Goal: Transaction & Acquisition: Download file/media

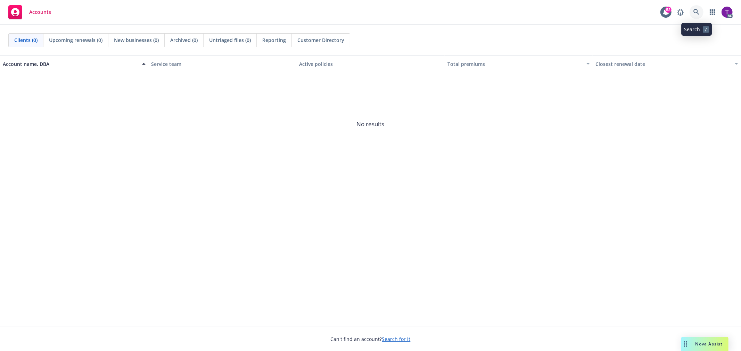
click at [695, 13] on icon at bounding box center [696, 12] width 6 height 6
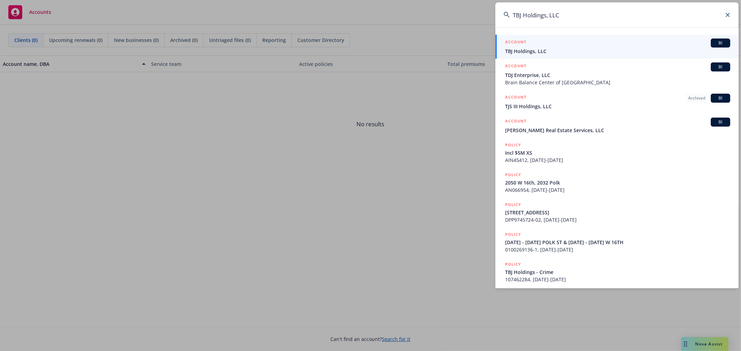
type input "TBJ Holdings, LLC"
click at [524, 52] on span "TBJ Holdings, LLC" at bounding box center [617, 51] width 225 height 7
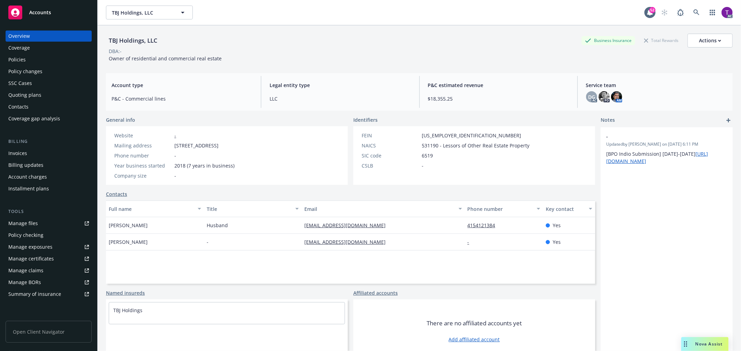
click at [21, 155] on div "Invoices" at bounding box center [17, 153] width 19 height 11
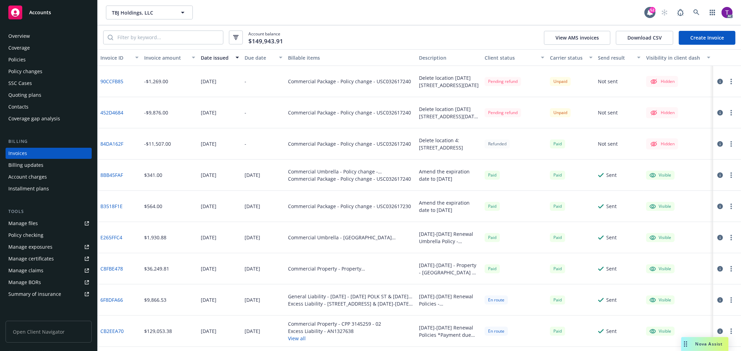
click at [156, 57] on div "Invoice amount" at bounding box center [165, 57] width 43 height 7
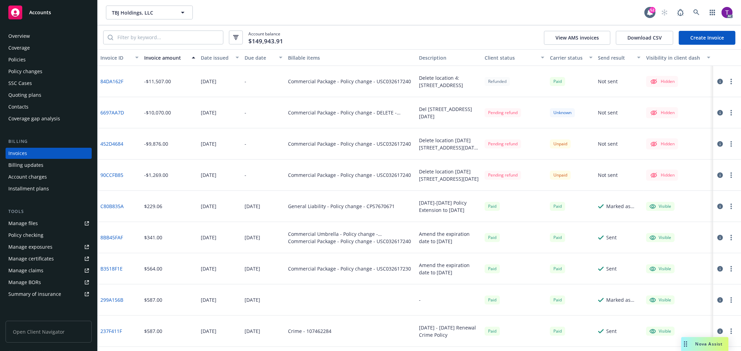
click at [363, 39] on div "Account balance $149,943.91 View AMS invoices Download CSV Create Invoice" at bounding box center [419, 37] width 643 height 24
click at [115, 173] on link "90CCFB85" at bounding box center [111, 175] width 23 height 7
click at [717, 174] on icon "button" at bounding box center [720, 176] width 6 height 6
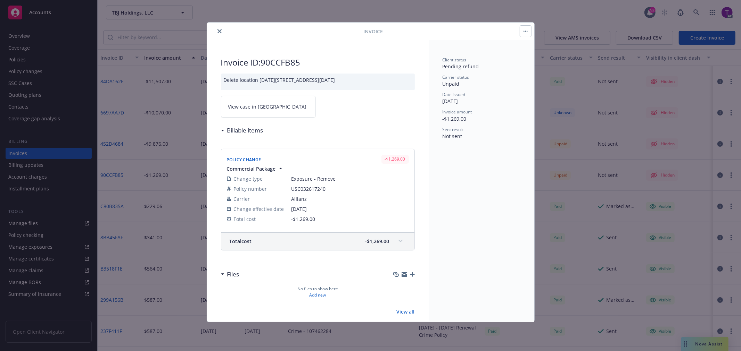
click at [255, 107] on span "View case in SSC" at bounding box center [267, 106] width 78 height 7
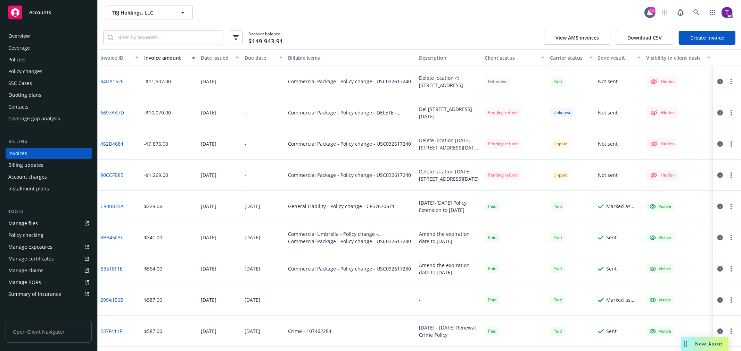
click at [25, 37] on div "Overview" at bounding box center [19, 36] width 22 height 11
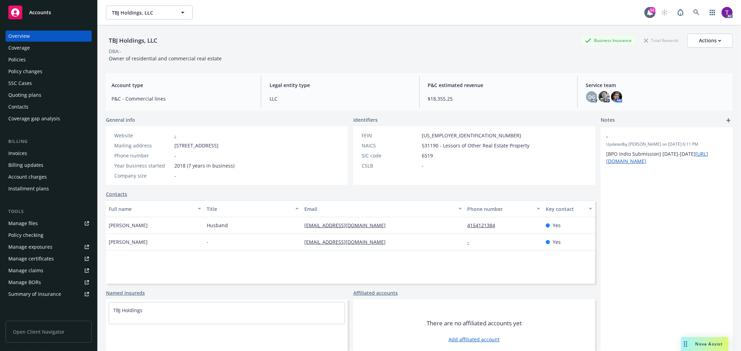
drag, startPoint x: 263, startPoint y: 146, endPoint x: 172, endPoint y: 146, distance: 91.7
click at [172, 146] on div "Mailing address 722 32nd Ave, San Francisco, CA, 94121" at bounding box center [174, 145] width 126 height 7
copy div "722 32nd Ave, San Francisco, CA, 94121"
drag, startPoint x: 150, startPoint y: 44, endPoint x: 108, endPoint y: 44, distance: 42.4
click at [108, 44] on div "TBJ Holdings, LLC Business Insurance Total Rewards Actions" at bounding box center [419, 41] width 627 height 14
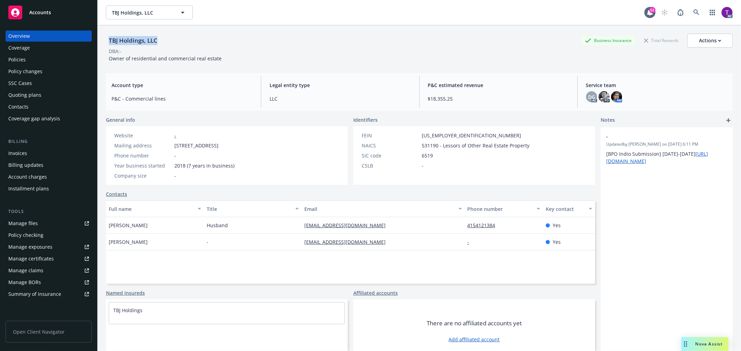
copy div "TBJ Holdings, LLC"
click at [693, 9] on icon at bounding box center [696, 12] width 6 height 6
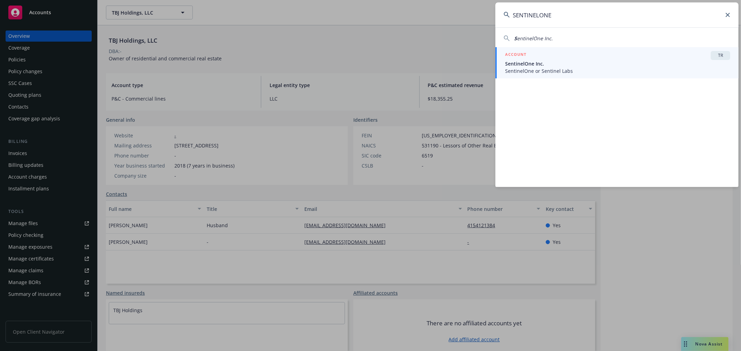
type input "SENTINELONE"
click at [558, 62] on span "SentinelOne Inc." at bounding box center [617, 63] width 225 height 7
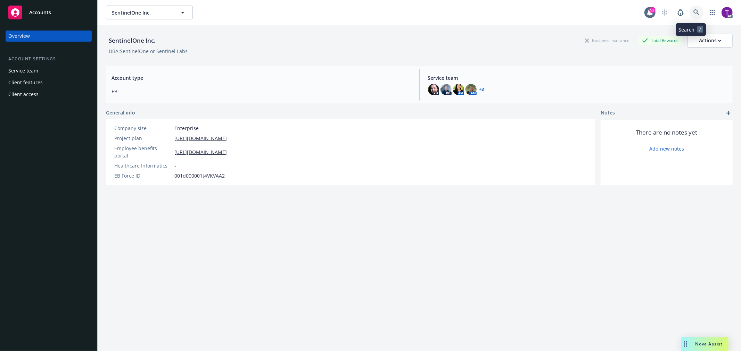
click at [689, 12] on link at bounding box center [696, 13] width 14 height 14
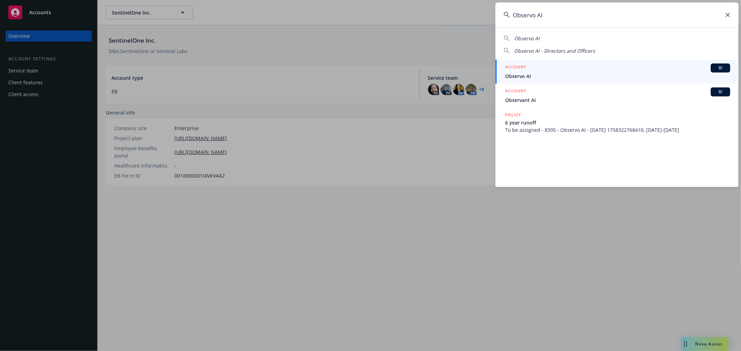
type input "Observo AI"
click at [517, 75] on span "Observo AI" at bounding box center [617, 76] width 225 height 7
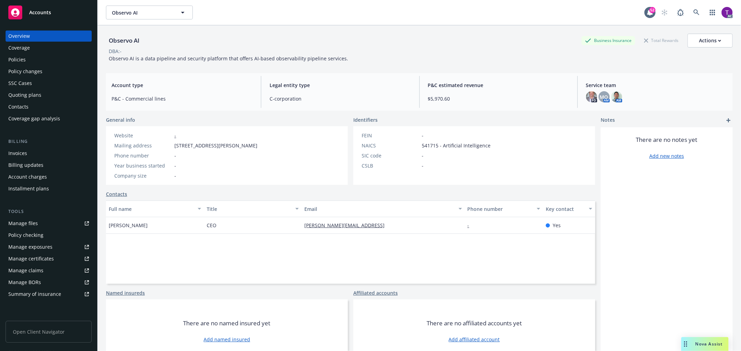
click at [15, 149] on div "Invoices" at bounding box center [17, 153] width 19 height 11
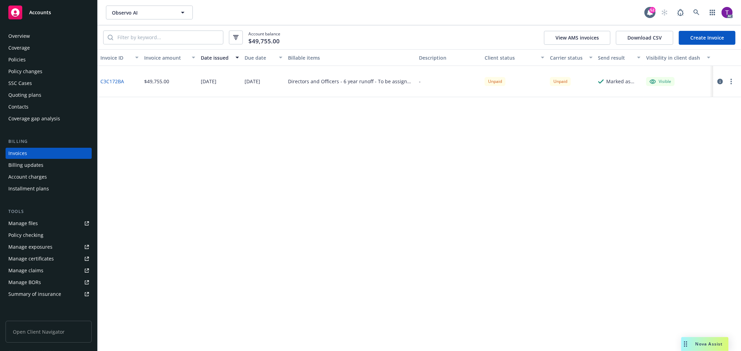
click at [32, 38] on div "Overview" at bounding box center [48, 36] width 81 height 11
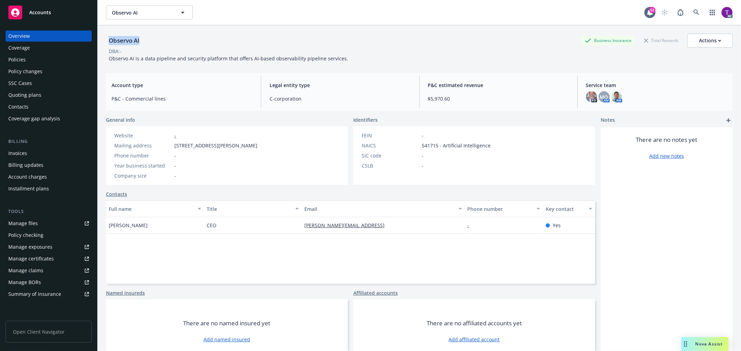
drag, startPoint x: 145, startPoint y: 39, endPoint x: 101, endPoint y: 39, distance: 44.1
click at [101, 39] on div "Observo AI Business Insurance Total Rewards Actions DBA: - Observo AI is a data…" at bounding box center [419, 200] width 643 height 351
copy div "Observo AI"
click at [693, 9] on icon at bounding box center [696, 12] width 6 height 6
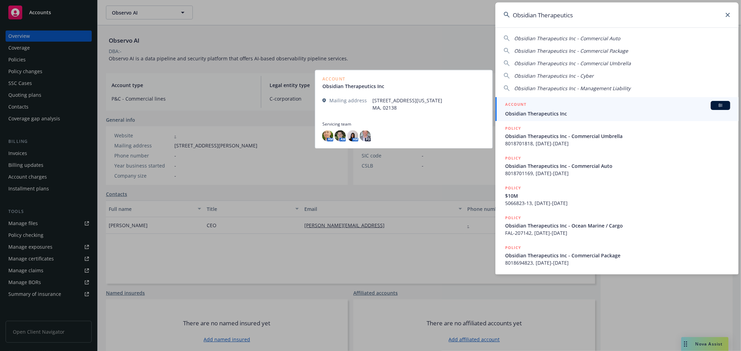
type input "Obsidian Therapeutics"
click at [543, 108] on div "ACCOUNT BI" at bounding box center [617, 105] width 225 height 9
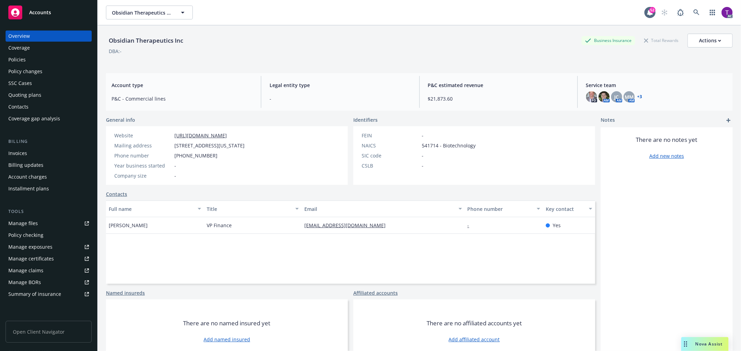
click at [35, 154] on div "Invoices" at bounding box center [48, 153] width 81 height 11
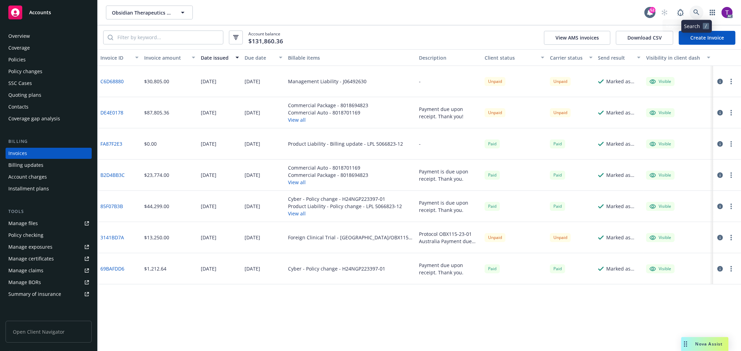
click at [693, 13] on icon at bounding box center [696, 12] width 6 height 6
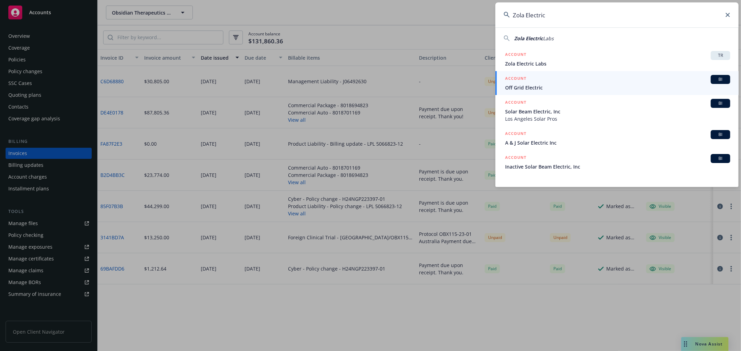
type input "Zola Electric"
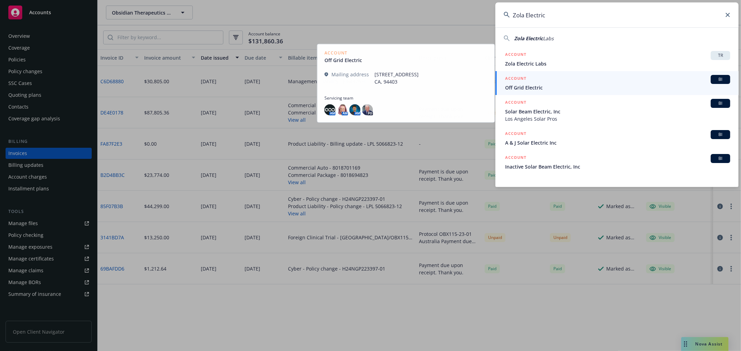
click at [527, 74] on link "ACCOUNT BI Off Grid Electric" at bounding box center [616, 83] width 243 height 24
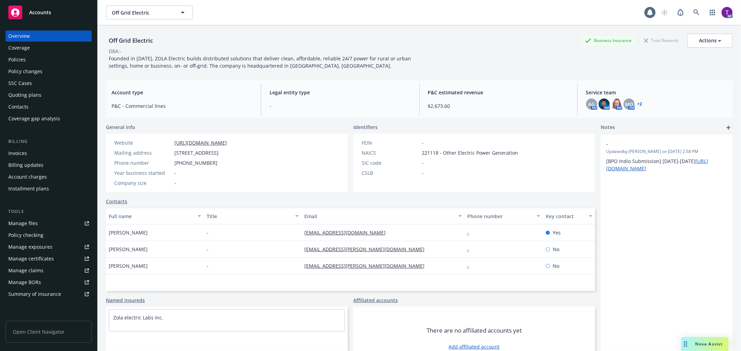
click at [40, 153] on div "Invoices" at bounding box center [48, 153] width 81 height 11
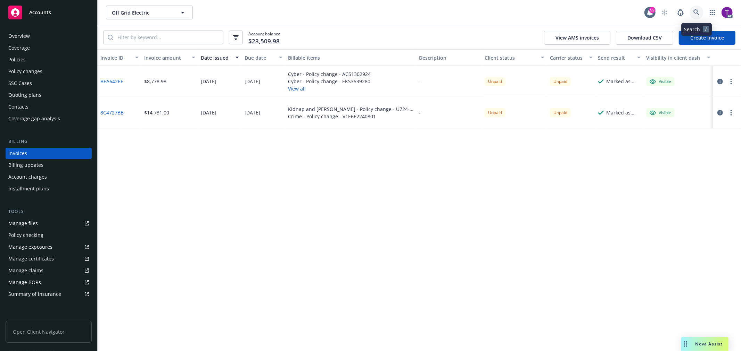
click at [694, 10] on icon at bounding box center [696, 12] width 6 height 6
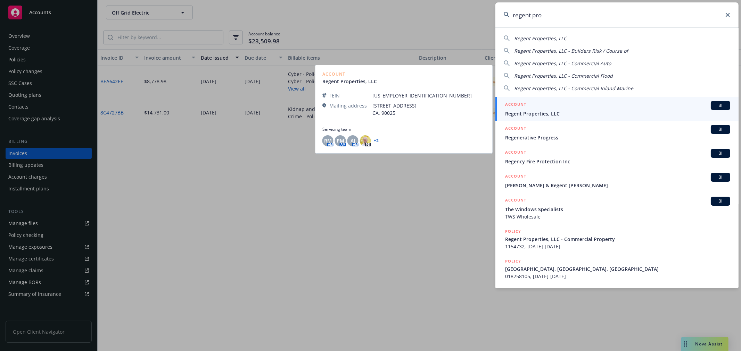
type input "regent pro"
click at [555, 105] on div "ACCOUNT BI" at bounding box center [617, 105] width 225 height 9
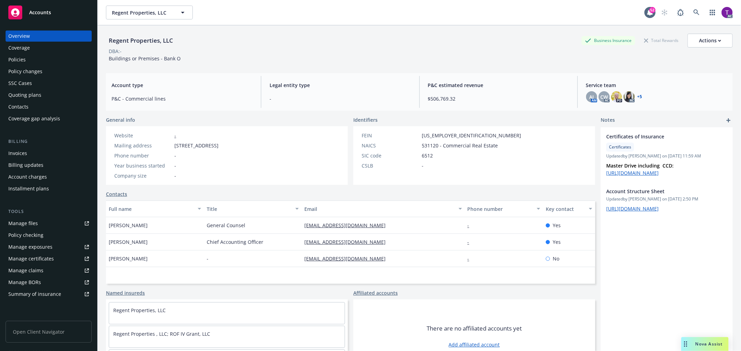
click at [13, 154] on div "Invoices" at bounding box center [17, 153] width 19 height 11
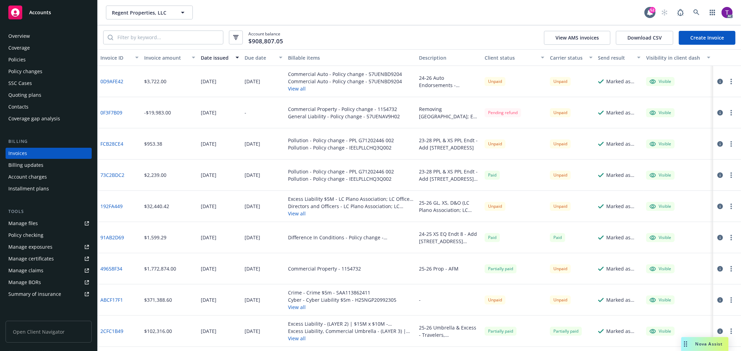
click at [111, 299] on link "ABCF17F1" at bounding box center [111, 300] width 23 height 7
click at [695, 11] on icon at bounding box center [696, 12] width 6 height 6
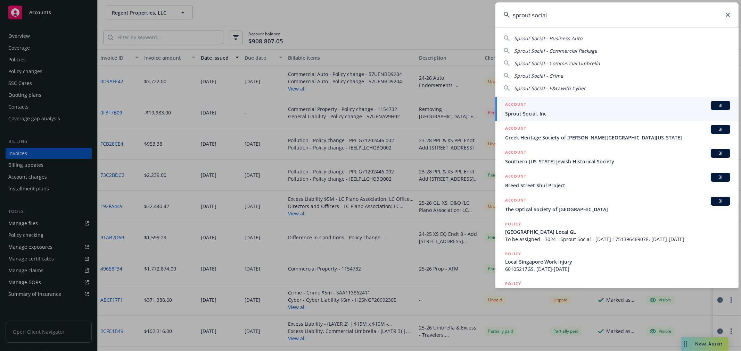
type input "sprout social"
click at [530, 105] on div "ACCOUNT BI" at bounding box center [617, 105] width 225 height 9
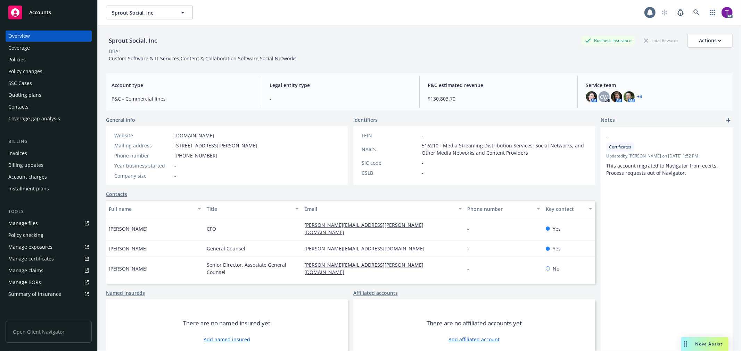
click at [42, 150] on div "Invoices" at bounding box center [48, 153] width 81 height 11
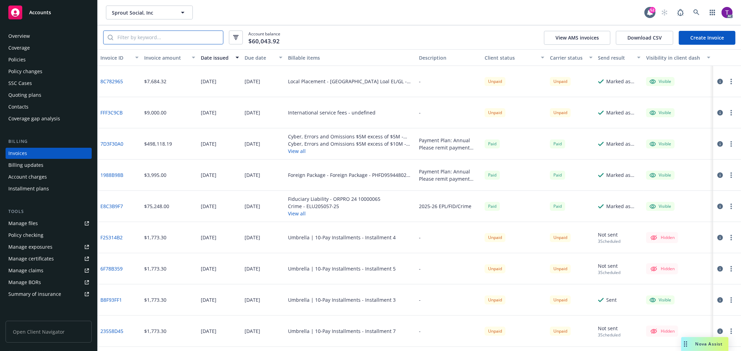
click at [146, 39] on input "search" at bounding box center [168, 37] width 110 height 13
paste input "36054293"
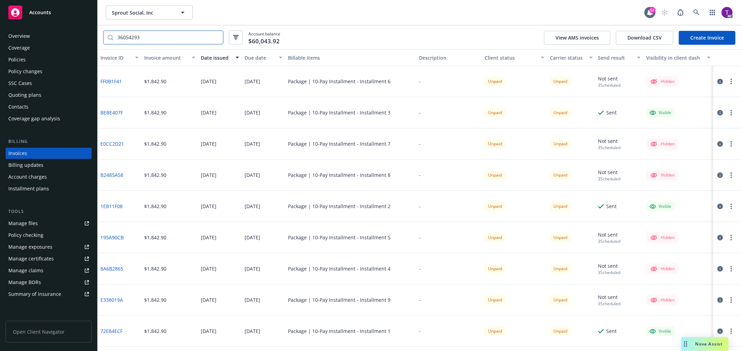
scroll to position [27, 0]
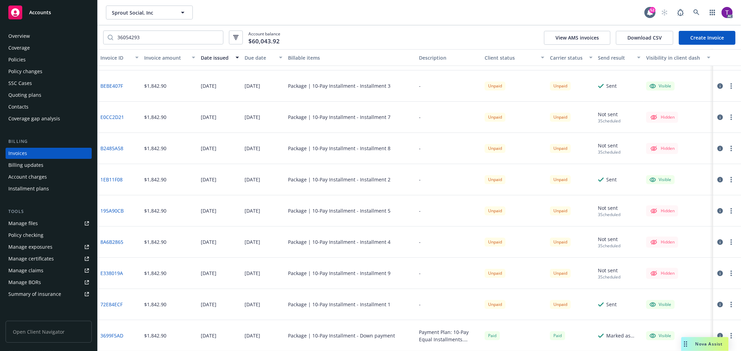
click at [120, 335] on link "3699F5AD" at bounding box center [111, 335] width 23 height 7
click at [122, 334] on link "3699F5AD" at bounding box center [111, 335] width 23 height 7
drag, startPoint x: 200, startPoint y: 40, endPoint x: 102, endPoint y: 33, distance: 97.8
click at [102, 33] on div "36054293 Account balance $60,043.92 View AMS invoices Download CSV Create Invoi…" at bounding box center [419, 37] width 643 height 24
paste input "78196853"
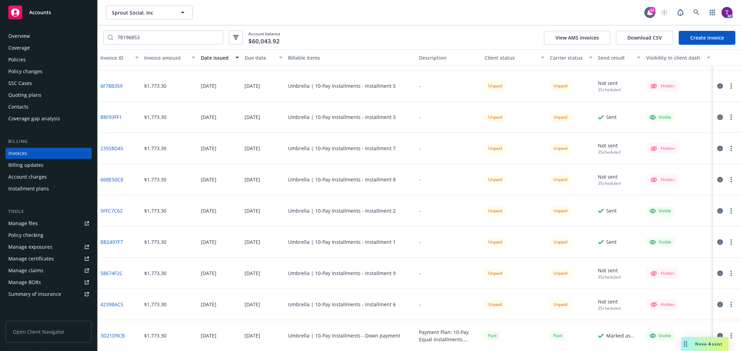
click at [117, 334] on link "3D21D9CB" at bounding box center [112, 335] width 24 height 7
drag, startPoint x: 164, startPoint y: 35, endPoint x: 155, endPoint y: 39, distance: 10.0
click at [163, 35] on input "78196853" at bounding box center [168, 37] width 110 height 13
drag, startPoint x: 154, startPoint y: 39, endPoint x: 69, endPoint y: 37, distance: 84.4
click at [69, 37] on div "Accounts Overview Coverage Policies Policy changes SSC Cases Quoting plans Cont…" at bounding box center [370, 175] width 741 height 351
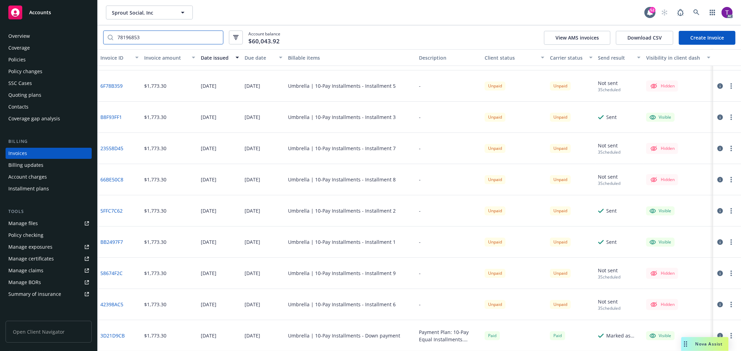
paste input "36054293"
type input "36054293"
drag, startPoint x: 129, startPoint y: 339, endPoint x: 98, endPoint y: 334, distance: 30.9
click at [98, 334] on div "3699F5AD" at bounding box center [120, 336] width 44 height 31
copy link "3699F5AD"
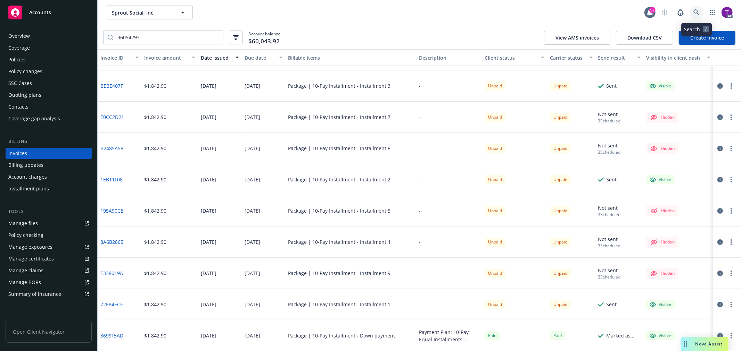
click at [693, 14] on icon at bounding box center [696, 12] width 6 height 6
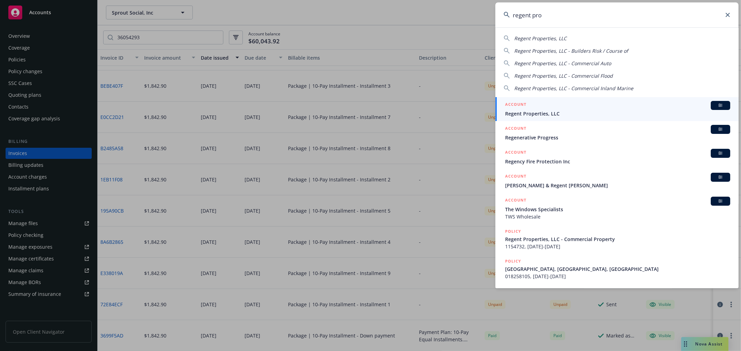
type input "regent pro"
click at [526, 105] on div "ACCOUNT BI" at bounding box center [617, 105] width 225 height 9
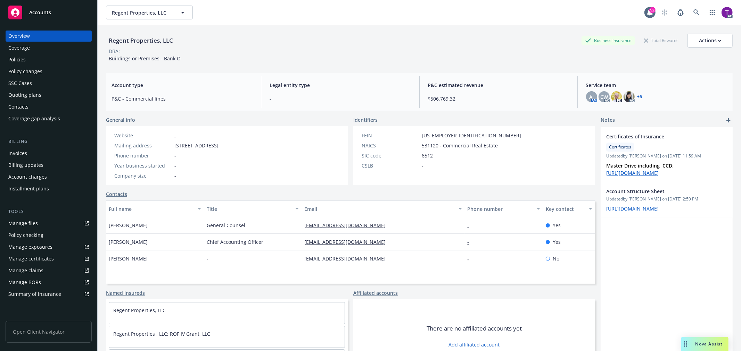
click at [11, 151] on div "Invoices" at bounding box center [17, 153] width 19 height 11
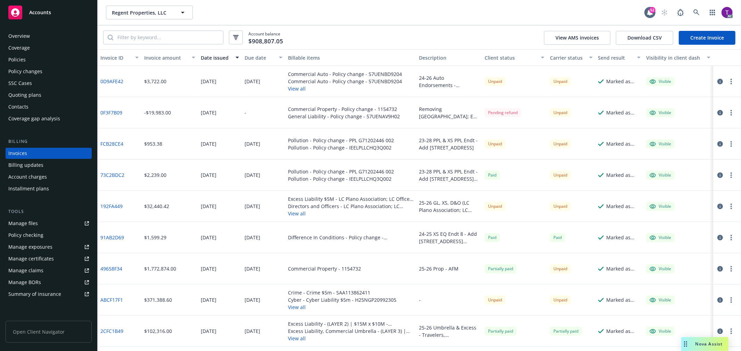
click at [495, 55] on div "Client status" at bounding box center [511, 57] width 52 height 7
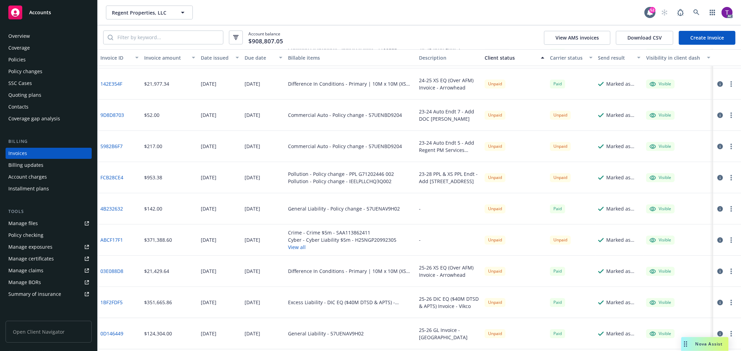
scroll to position [1777, 0]
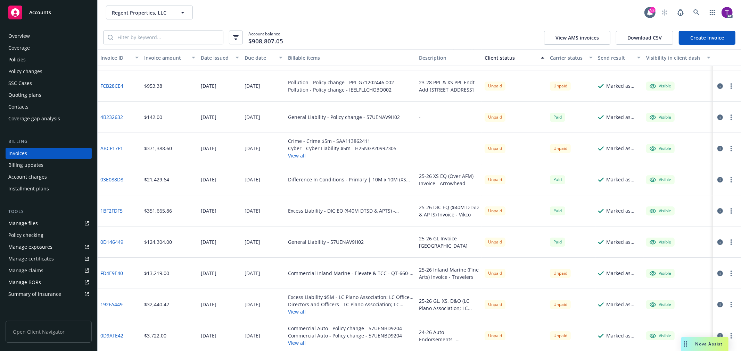
click at [717, 177] on icon "button" at bounding box center [720, 180] width 6 height 6
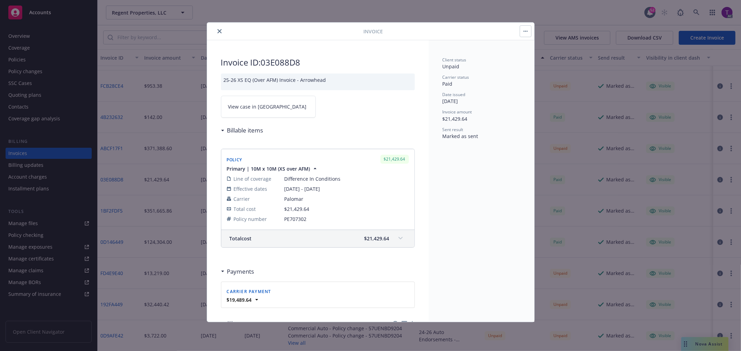
click at [234, 103] on span "View case in SSC" at bounding box center [267, 106] width 78 height 7
click at [219, 28] on button "close" at bounding box center [219, 31] width 8 height 8
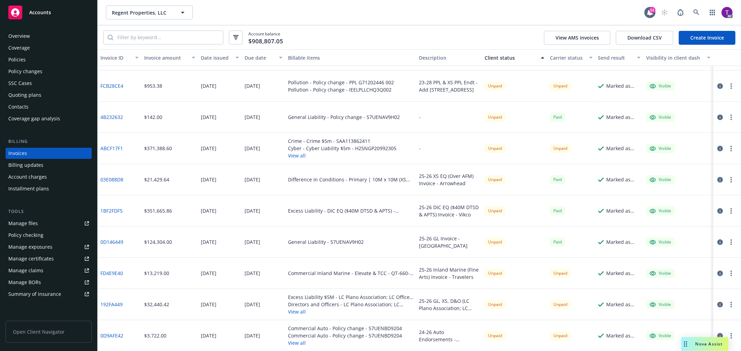
click at [717, 209] on icon "button" at bounding box center [720, 211] width 6 height 6
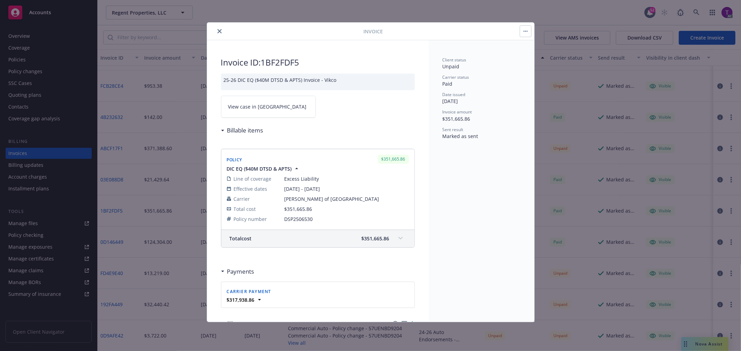
click at [254, 107] on span "View case in SSC" at bounding box center [267, 106] width 78 height 7
click at [219, 29] on icon "close" at bounding box center [219, 31] width 4 height 4
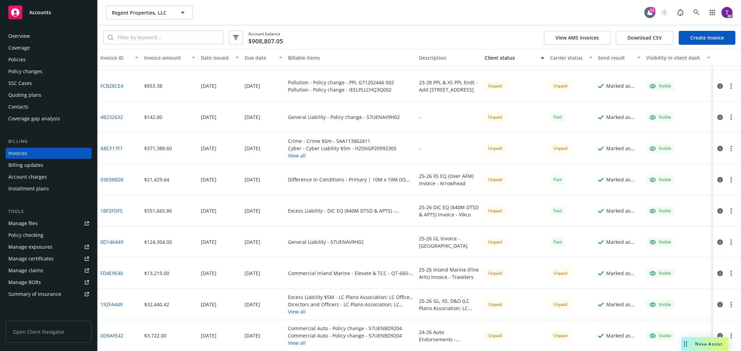
click at [717, 241] on icon "button" at bounding box center [720, 243] width 6 height 6
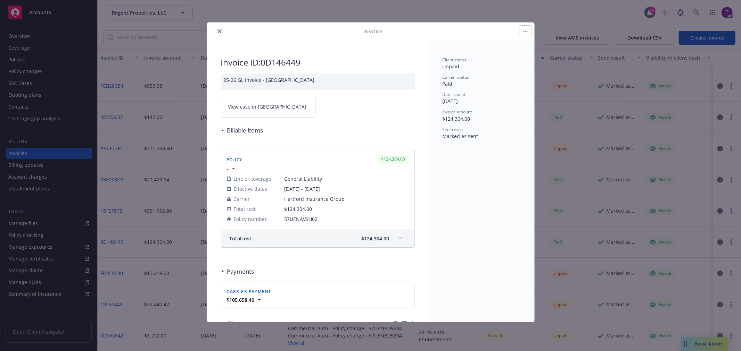
click at [241, 105] on span "View case in SSC" at bounding box center [267, 106] width 78 height 7
click at [218, 30] on icon "close" at bounding box center [219, 31] width 4 height 4
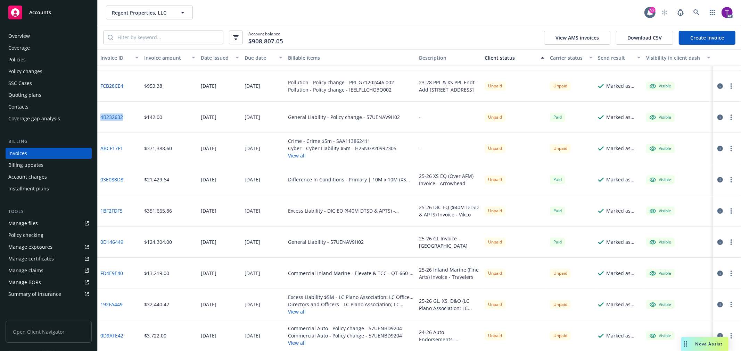
drag, startPoint x: 123, startPoint y: 121, endPoint x: 98, endPoint y: 118, distance: 25.5
click at [98, 118] on div "4B232632" at bounding box center [120, 117] width 44 height 31
copy link "4B232632"
drag, startPoint x: 127, startPoint y: 115, endPoint x: 99, endPoint y: 120, distance: 29.2
click at [99, 120] on div "4B232632" at bounding box center [120, 117] width 44 height 31
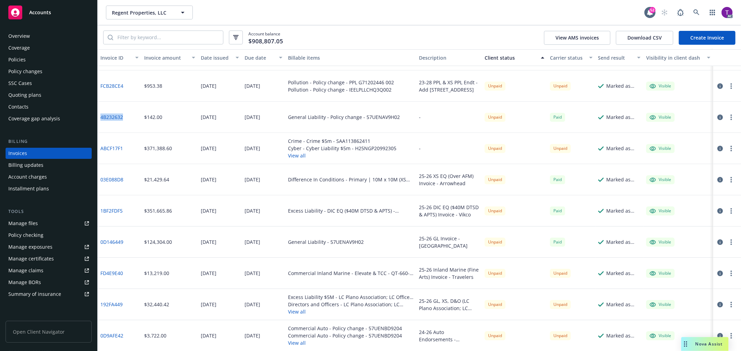
copy link "4B232632"
click at [568, 55] on div "Carrier status" at bounding box center [567, 57] width 35 height 7
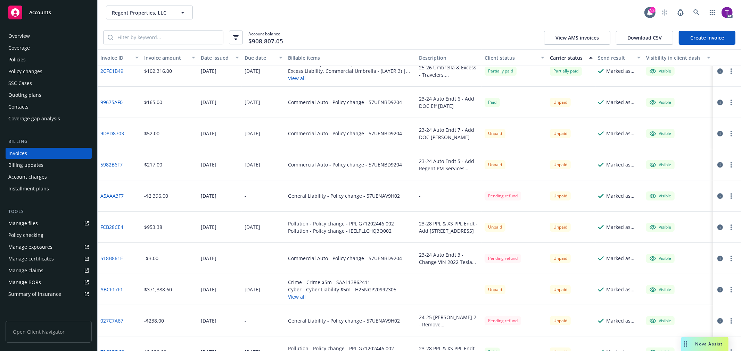
scroll to position [1619, 0]
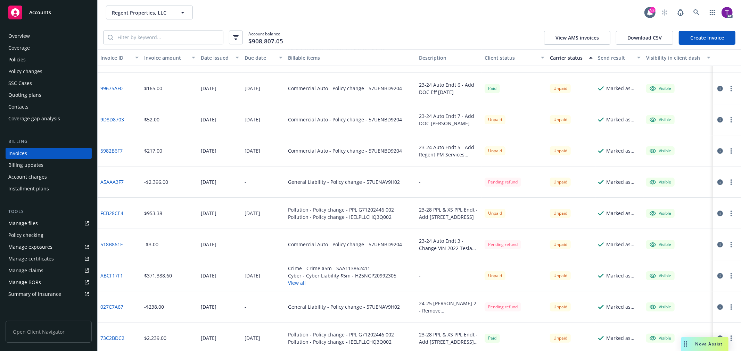
click at [495, 59] on div "Client status" at bounding box center [511, 57] width 52 height 7
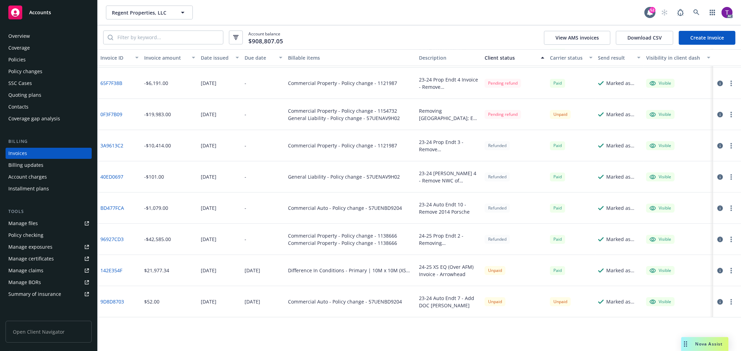
scroll to position [1401, 0]
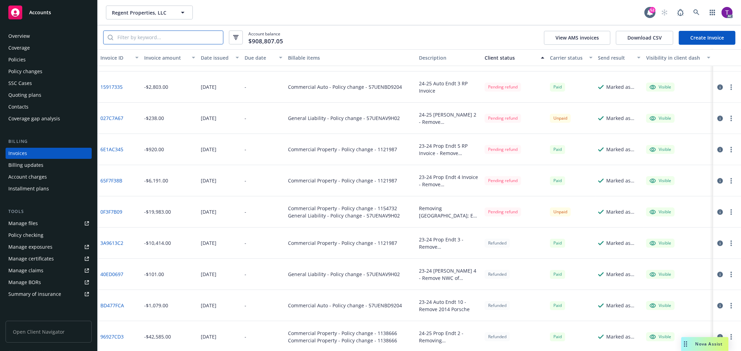
click at [193, 32] on input "search" at bounding box center [168, 37] width 110 height 13
paste input "49658F34"
type input "49658F34"
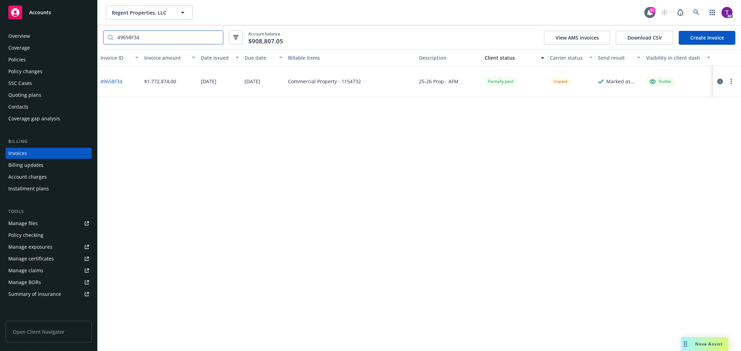
click at [216, 36] on input "49658F34" at bounding box center [168, 37] width 110 height 13
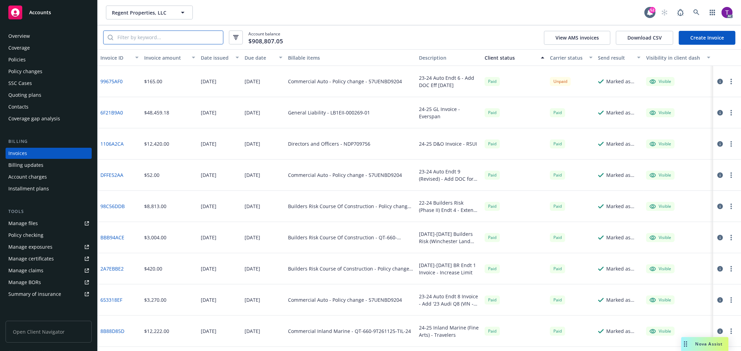
click at [142, 34] on input "search" at bounding box center [168, 37] width 110 height 13
paste input "2CFC1B49"
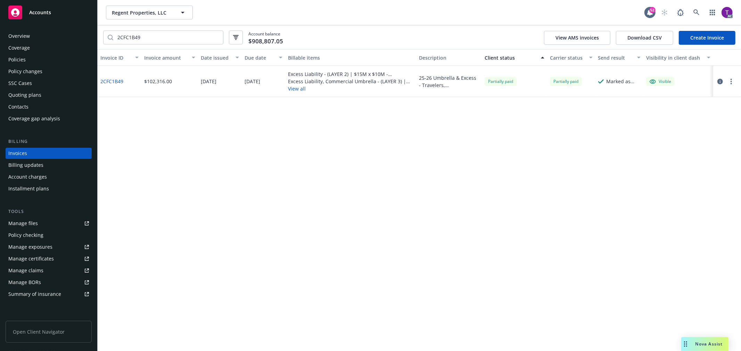
click at [717, 81] on icon "button" at bounding box center [720, 82] width 6 height 6
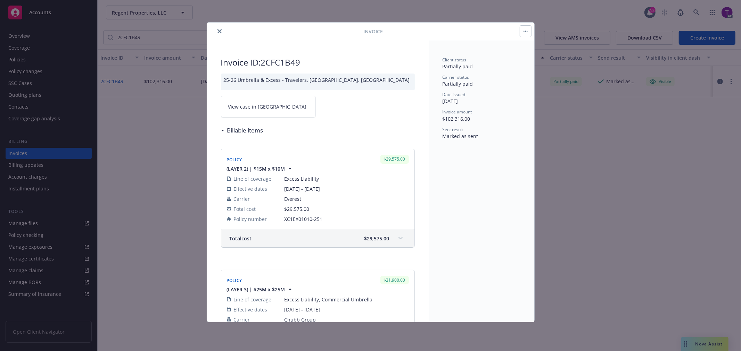
drag, startPoint x: 177, startPoint y: 85, endPoint x: 181, endPoint y: 74, distance: 11.4
click at [176, 85] on div "Invoice Invoice ID: 2CFC1B49 25-26 Umbrella & Excess - Travelers, Everest, Chub…" at bounding box center [370, 175] width 741 height 351
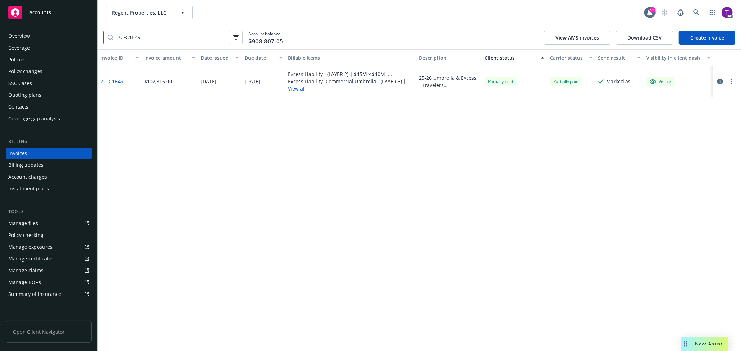
drag, startPoint x: 139, startPoint y: 34, endPoint x: 110, endPoint y: 32, distance: 28.9
click at [111, 32] on div "2CFC1B49" at bounding box center [163, 38] width 120 height 14
paste input "ABCF17F1"
type input "ABCF17F1"
click at [215, 38] on input "ABCF17F1" at bounding box center [168, 37] width 110 height 13
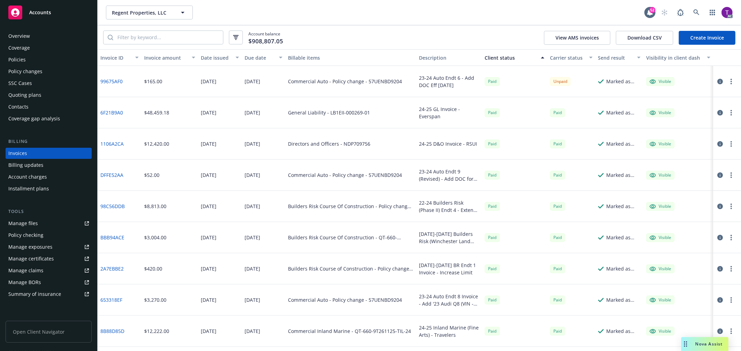
click at [153, 64] on button "Invoice amount" at bounding box center [169, 57] width 57 height 17
click at [153, 56] on div "Invoice amount" at bounding box center [165, 57] width 43 height 7
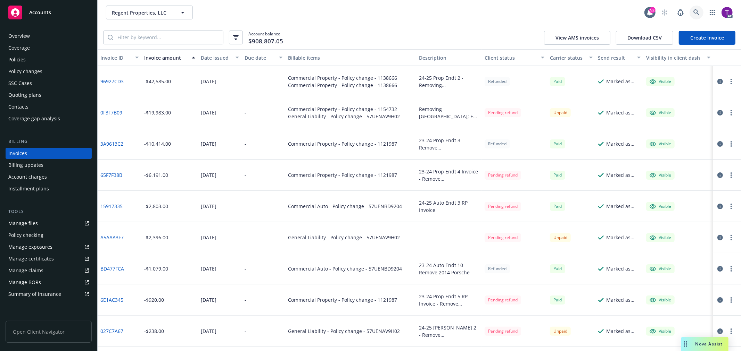
click at [701, 15] on link at bounding box center [696, 13] width 14 height 14
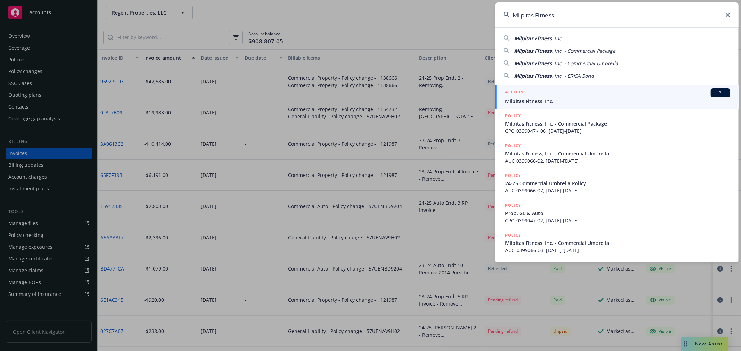
type input "Milpitas Fitness"
click at [522, 105] on span "Milpitas Fitness, Inc." at bounding box center [617, 101] width 225 height 7
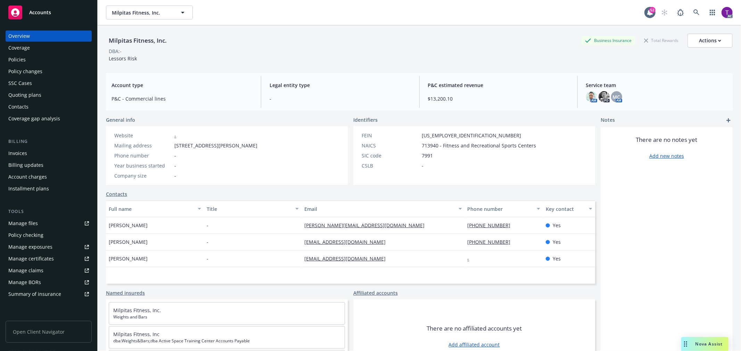
click at [28, 154] on div "Invoices" at bounding box center [48, 153] width 81 height 11
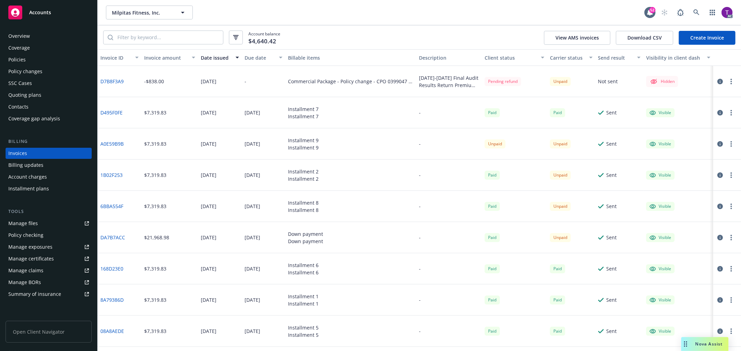
click at [502, 60] on div "Client status" at bounding box center [511, 57] width 52 height 7
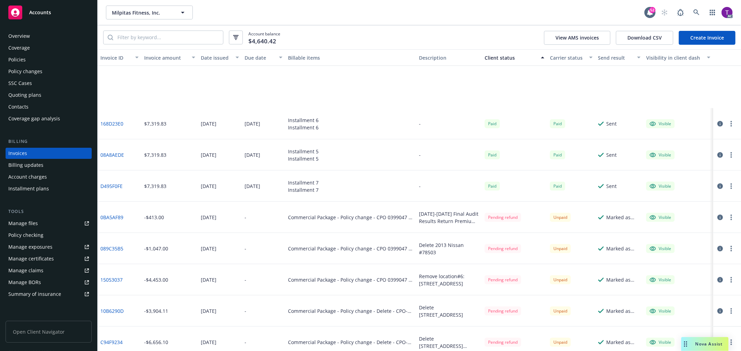
scroll to position [965, 0]
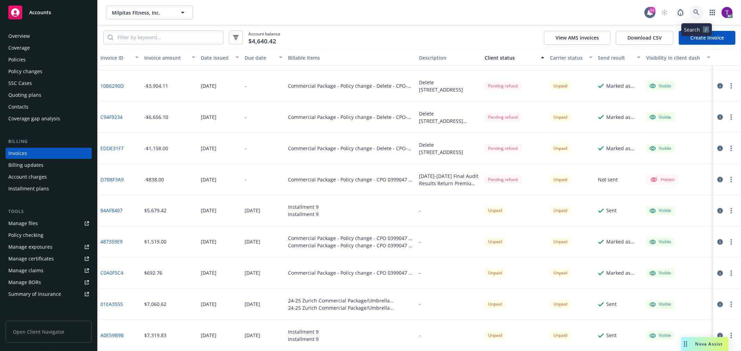
click at [696, 11] on icon at bounding box center [696, 12] width 6 height 6
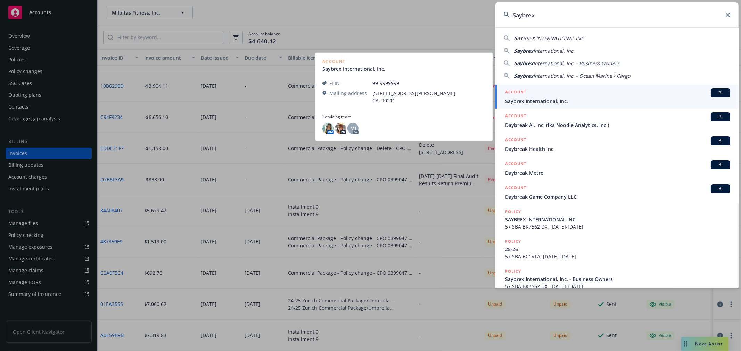
type input "Saybrex"
click at [544, 99] on span "Saybrex International, Inc." at bounding box center [617, 101] width 225 height 7
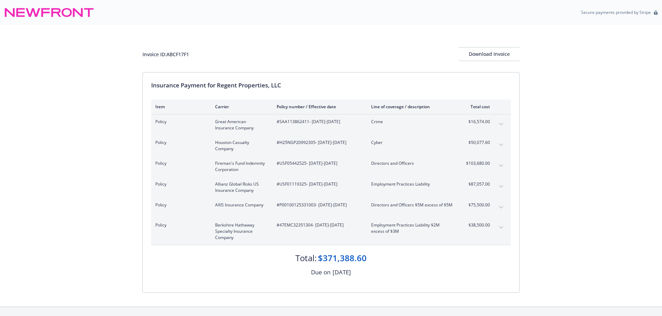
click at [98, 182] on div "Invoice ID: ABCF17F1 Download Invoice Insurance Payment for Regent Properties, …" at bounding box center [331, 166] width 662 height 282
drag, startPoint x: 315, startPoint y: 144, endPoint x: 280, endPoint y: 143, distance: 34.8
click at [280, 143] on span "#H25NGP20992305 - [DATE]-[DATE]" at bounding box center [317, 143] width 83 height 6
copy span "H25NGP20992305"
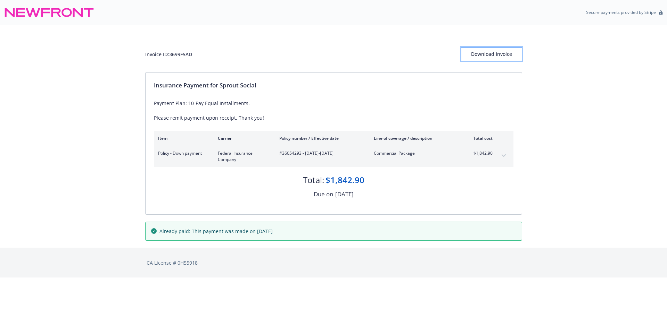
click at [496, 49] on div "Download Invoice" at bounding box center [491, 54] width 61 height 13
click at [507, 54] on div "Download Invoice" at bounding box center [491, 54] width 61 height 13
drag, startPoint x: 199, startPoint y: 56, endPoint x: 170, endPoint y: 59, distance: 29.3
click at [170, 59] on div "Invoice ID: 3D21D9CB Download Invoice" at bounding box center [333, 54] width 377 height 14
click at [203, 59] on div "Invoice ID: 3D21D9CB Download Invoice" at bounding box center [333, 54] width 377 height 14
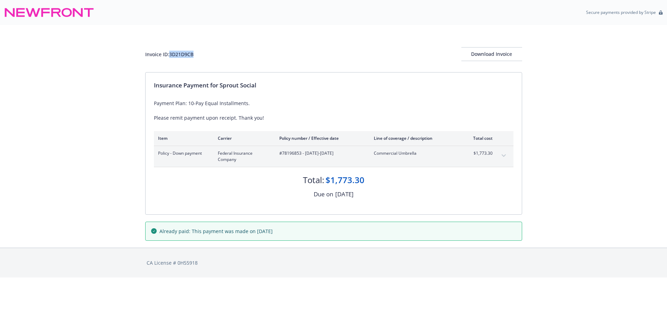
copy div "3D21D9CB"
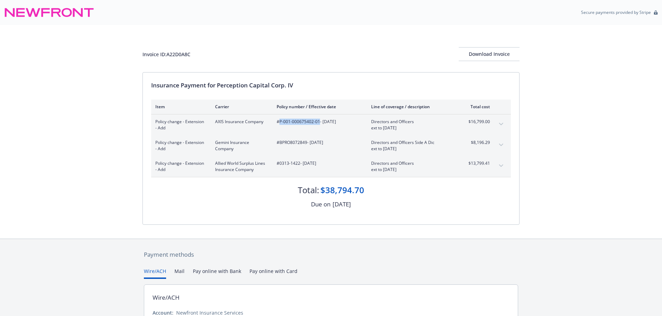
drag, startPoint x: 318, startPoint y: 124, endPoint x: 278, endPoint y: 125, distance: 40.0
click at [278, 125] on span "#P-001-000675402-01 - 05/30/2025" at bounding box center [317, 122] width 83 height 6
copy span "P-001-000675402-01"
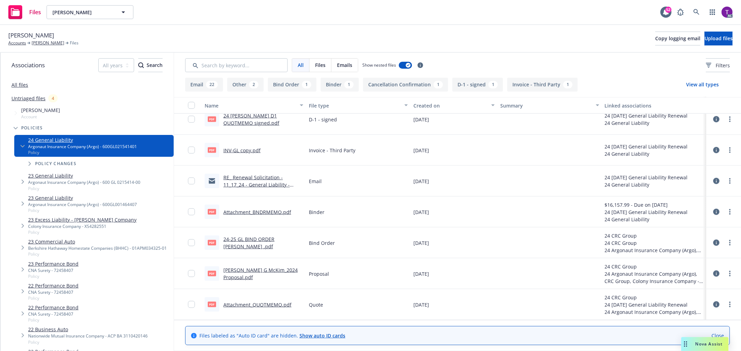
scroll to position [866, 0]
click at [692, 12] on link at bounding box center [696, 12] width 14 height 14
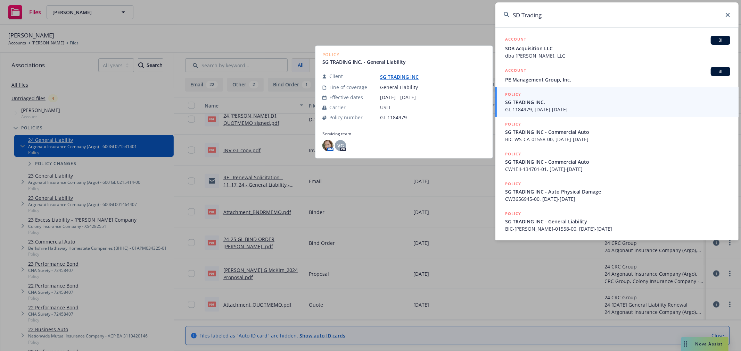
type input "SD Trading"
click at [522, 102] on span "SG TRADING INC." at bounding box center [617, 102] width 225 height 7
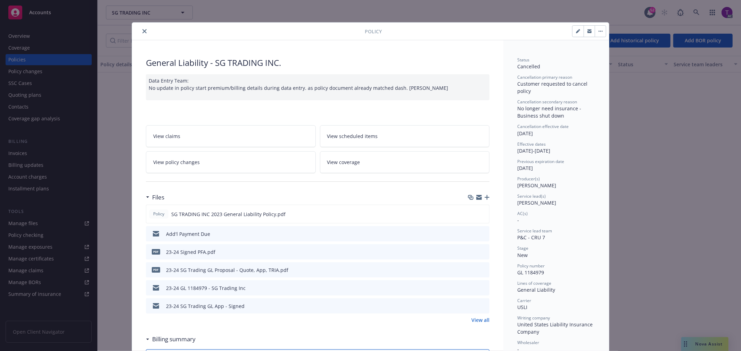
click at [142, 29] on icon "close" at bounding box center [144, 31] width 4 height 4
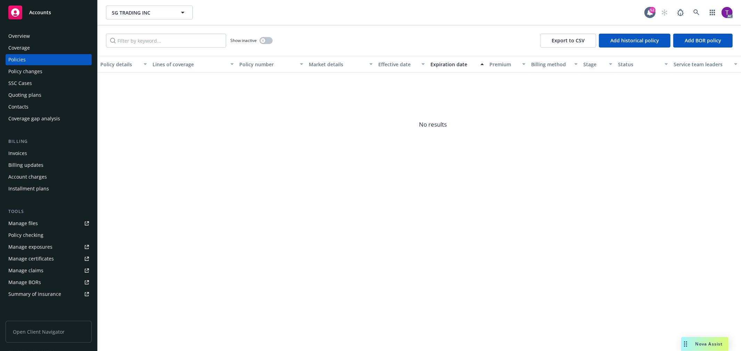
click at [14, 150] on div "Invoices" at bounding box center [17, 153] width 19 height 11
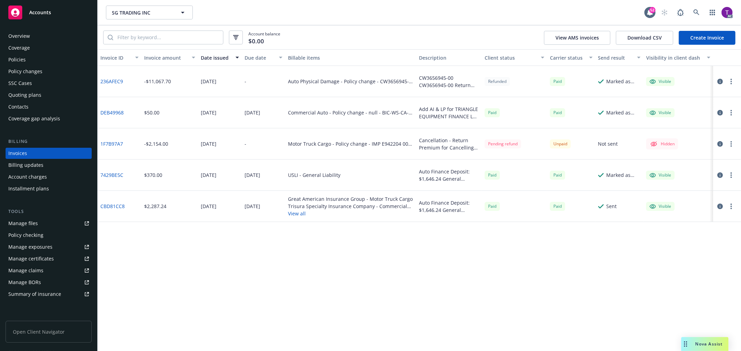
click at [147, 57] on div "Invoice amount" at bounding box center [165, 57] width 43 height 7
drag, startPoint x: 370, startPoint y: 115, endPoint x: 411, endPoint y: 115, distance: 41.7
click at [411, 115] on div "Motor Truck Cargo - Policy change - IMP E942204 00 00" at bounding box center [350, 112] width 125 height 7
copy div "IMP E942204 00 00"
click at [383, 81] on div "Auto Physical Damage - Policy change - CW3656945-00" at bounding box center [350, 81] width 125 height 7
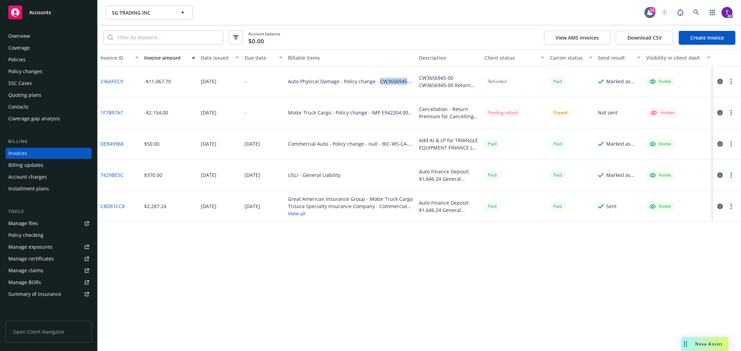
click at [383, 81] on div "Auto Physical Damage - Policy change - CW3656945-00" at bounding box center [350, 81] width 125 height 7
copy div "CW3656945"
drag, startPoint x: 380, startPoint y: 144, endPoint x: 402, endPoint y: 144, distance: 22.2
click at [402, 144] on div "Commercial Auto - Policy change - null - BIC-WS-CA-01558-00" at bounding box center [350, 143] width 125 height 7
copy div "BIC-WS-CA"
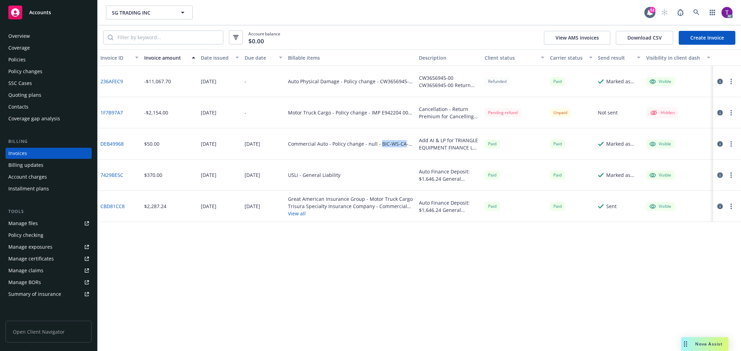
click at [117, 144] on link "DEB49968" at bounding box center [111, 143] width 23 height 7
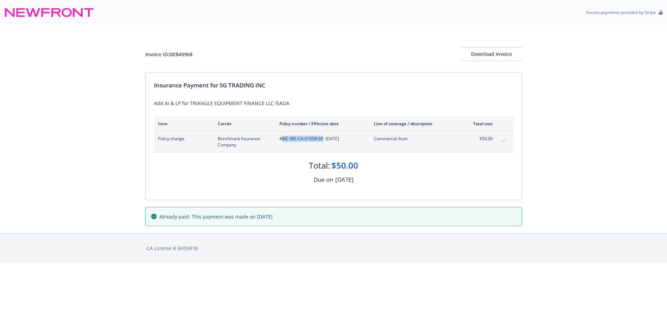
drag, startPoint x: 322, startPoint y: 142, endPoint x: 283, endPoint y: 142, distance: 38.6
click at [283, 142] on div "#BIC-WS-CA-01558-00 - [DATE]" at bounding box center [320, 142] width 83 height 13
copy span "BIC-WS-CA-01558-00"
